Goal: Task Accomplishment & Management: Manage account settings

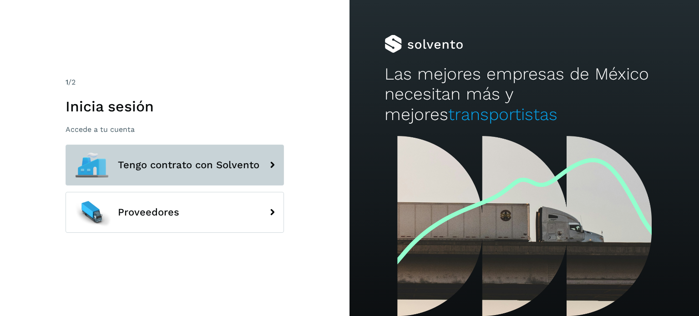
click at [147, 176] on button "Tengo contrato con Solvento" at bounding box center [175, 165] width 218 height 41
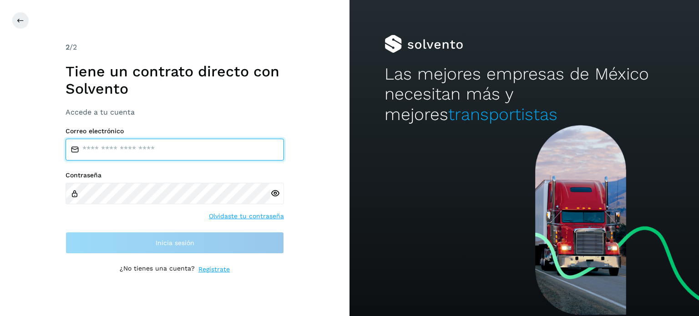
click at [139, 152] on input "email" at bounding box center [175, 150] width 218 height 22
click at [91, 148] on input "email" at bounding box center [175, 150] width 218 height 22
type input "**********"
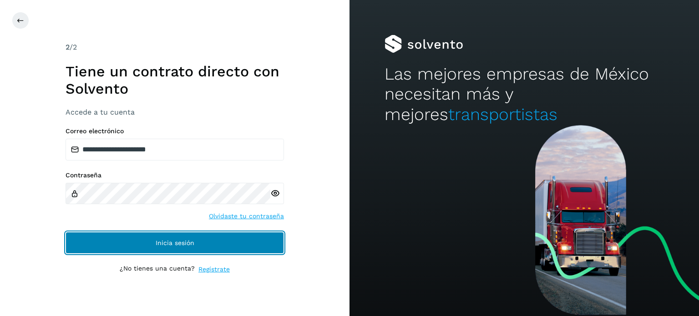
click at [180, 245] on span "Inicia sesión" at bounding box center [175, 243] width 39 height 6
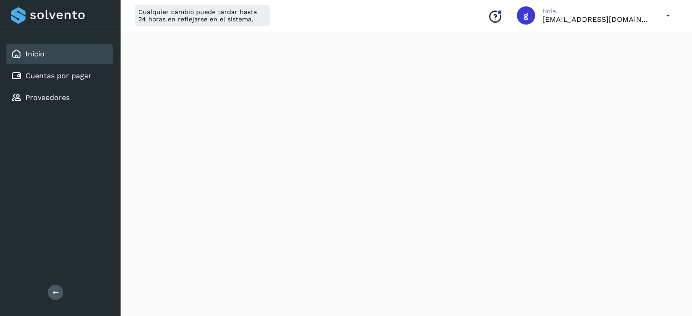
scroll to position [500, 0]
click at [66, 79] on link "Cuentas por pagar" at bounding box center [58, 75] width 66 height 9
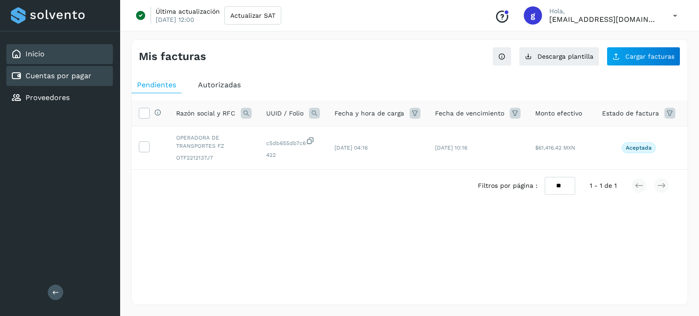
click at [48, 56] on div "Inicio" at bounding box center [59, 54] width 106 height 20
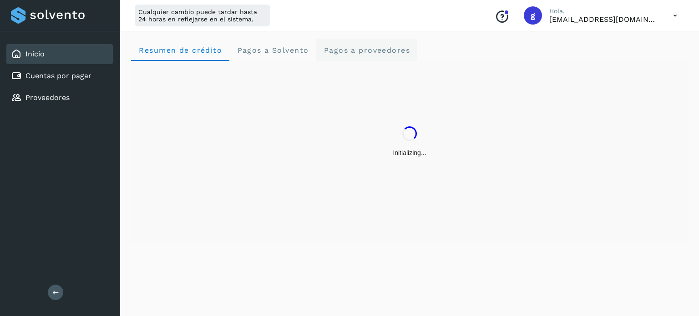
click at [366, 60] on proveedores "Pagos a proveedores" at bounding box center [366, 50] width 101 height 22
